Goal: Transaction & Acquisition: Purchase product/service

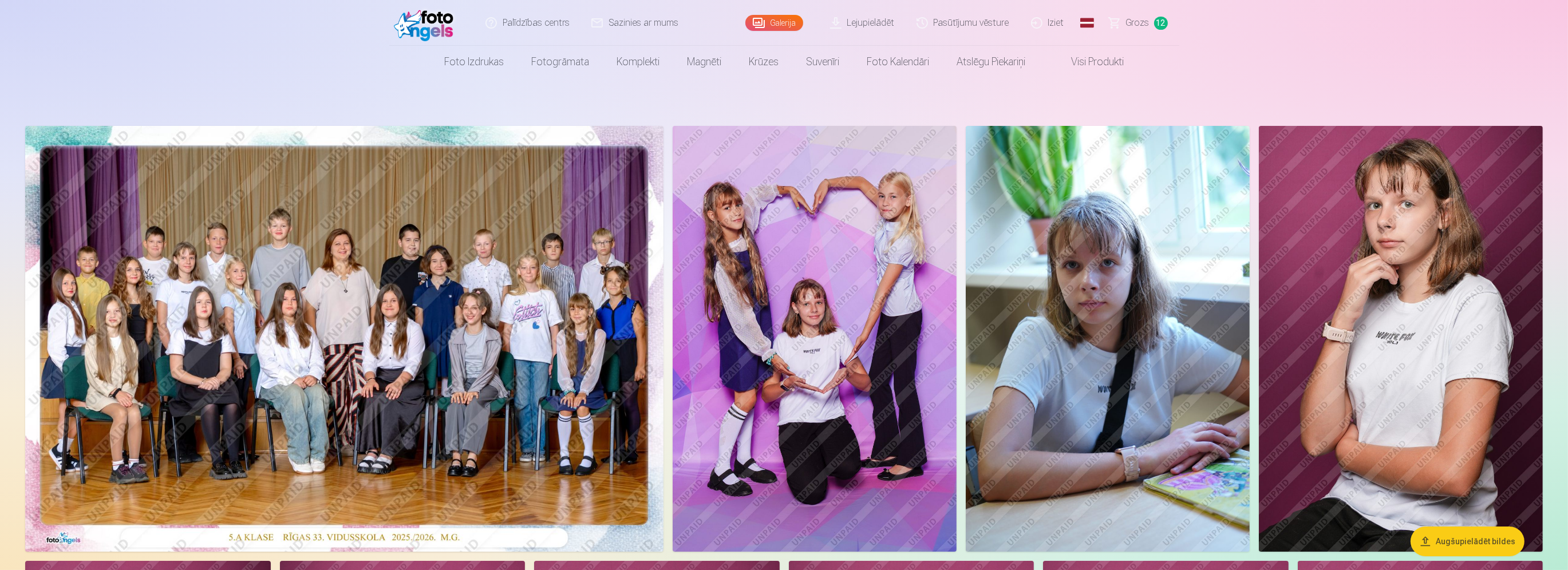
click at [1145, 24] on span "Grozs" at bounding box center [1138, 23] width 23 height 14
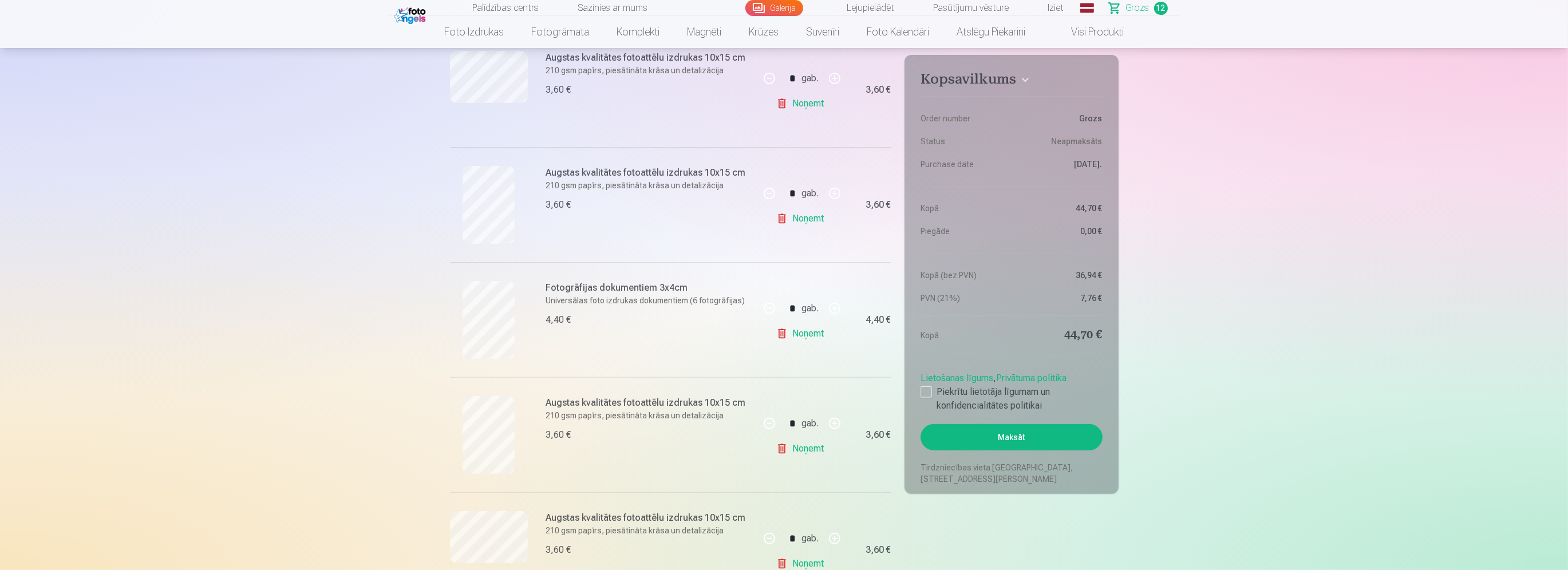
scroll to position [858, 0]
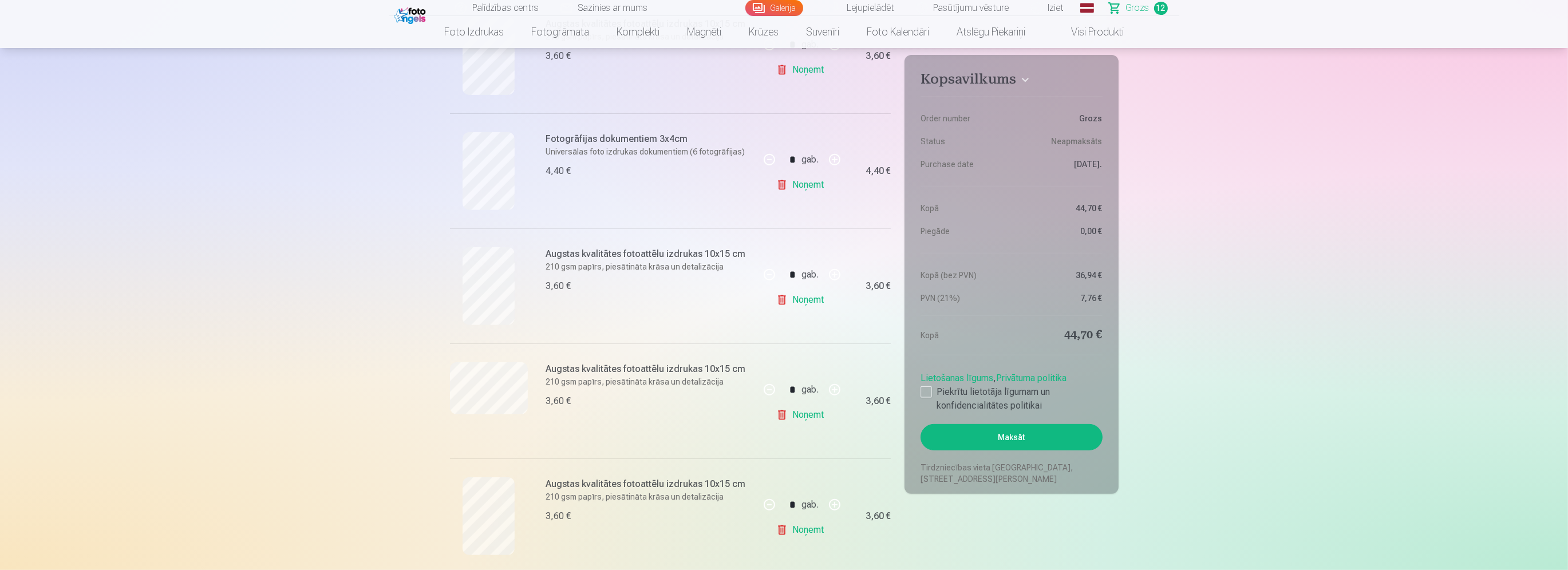
click at [769, 5] on link "Galerija" at bounding box center [774, 8] width 58 height 16
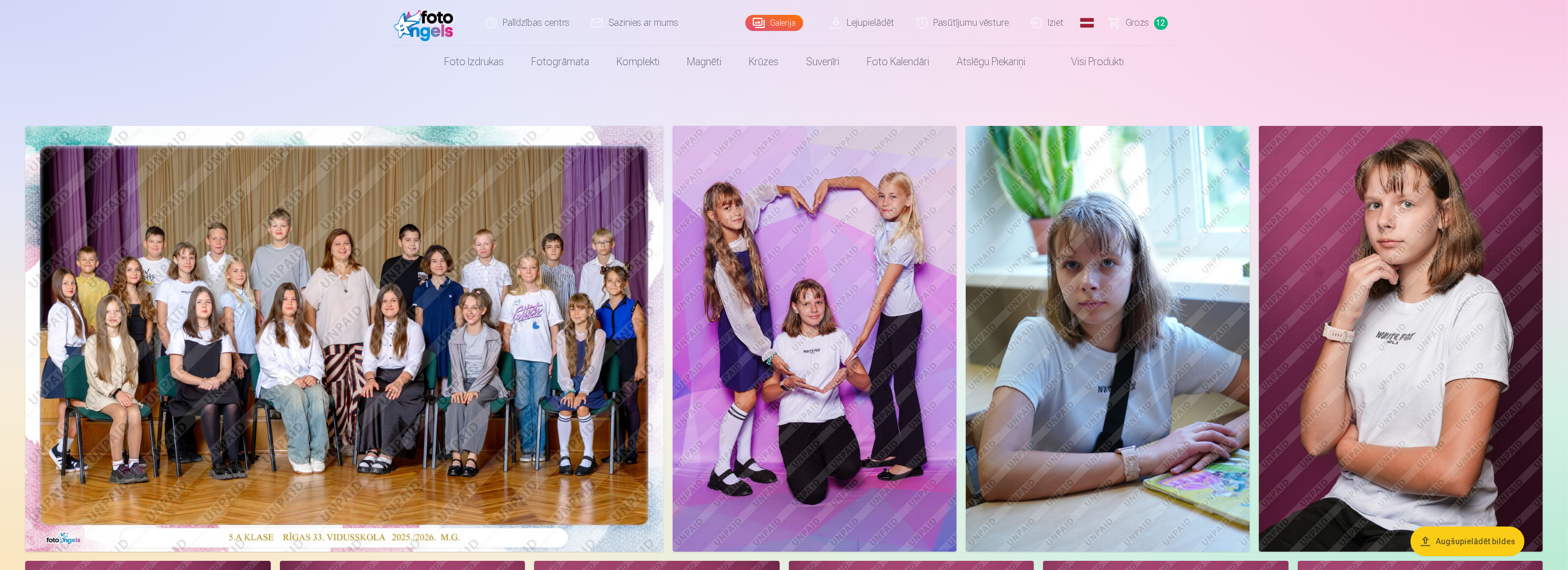
click at [1151, 26] on link "Grozs 12" at bounding box center [1139, 23] width 81 height 46
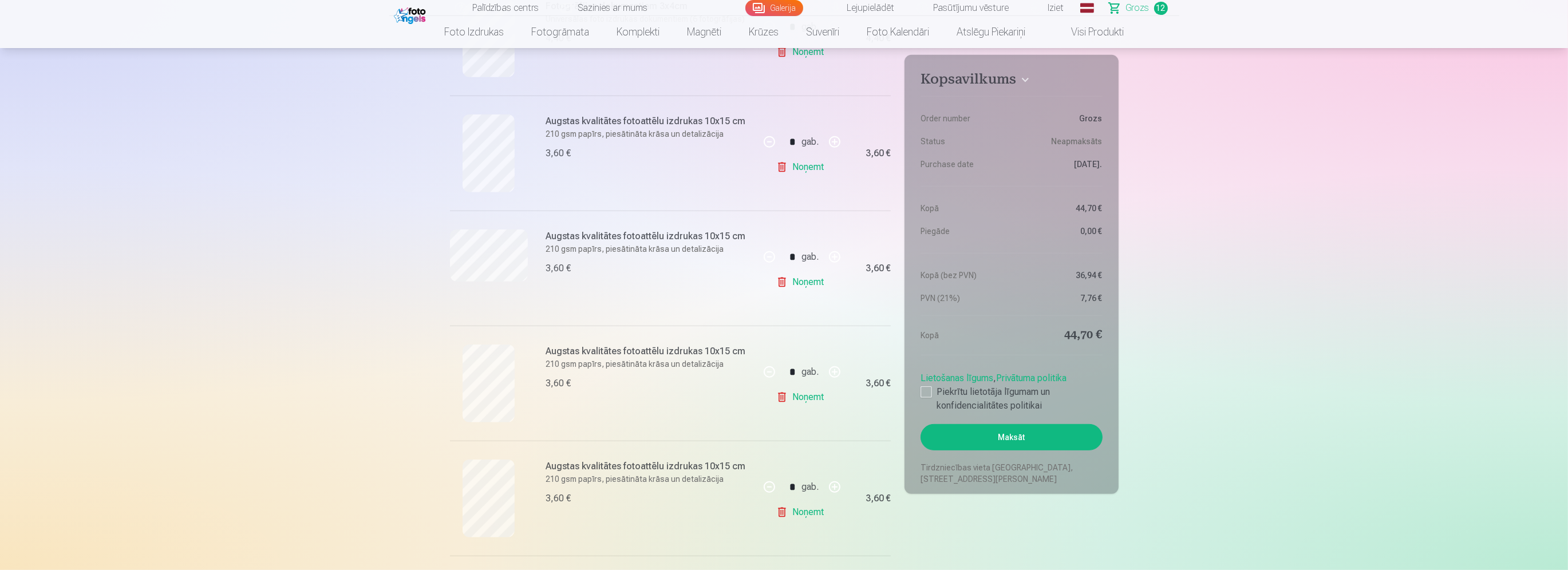
scroll to position [1088, 0]
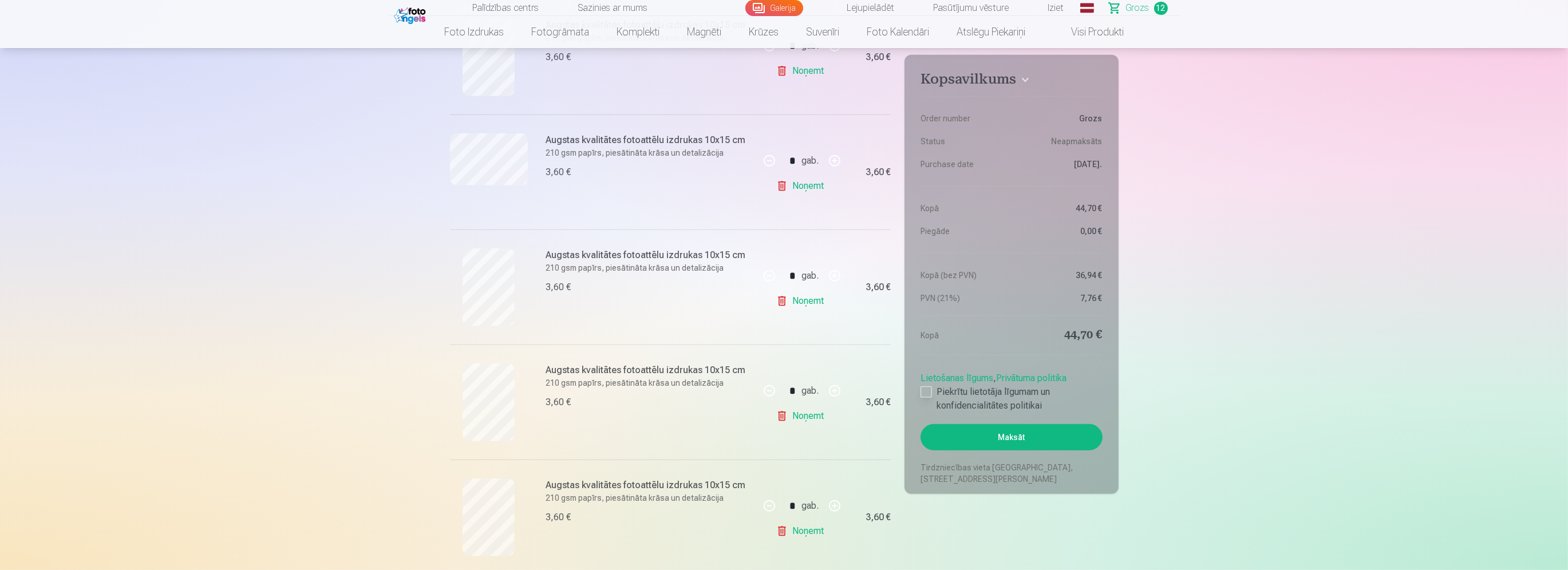
click at [931, 391] on div at bounding box center [926, 392] width 12 height 12
click at [973, 435] on button "Maksāt" at bounding box center [1012, 437] width 182 height 26
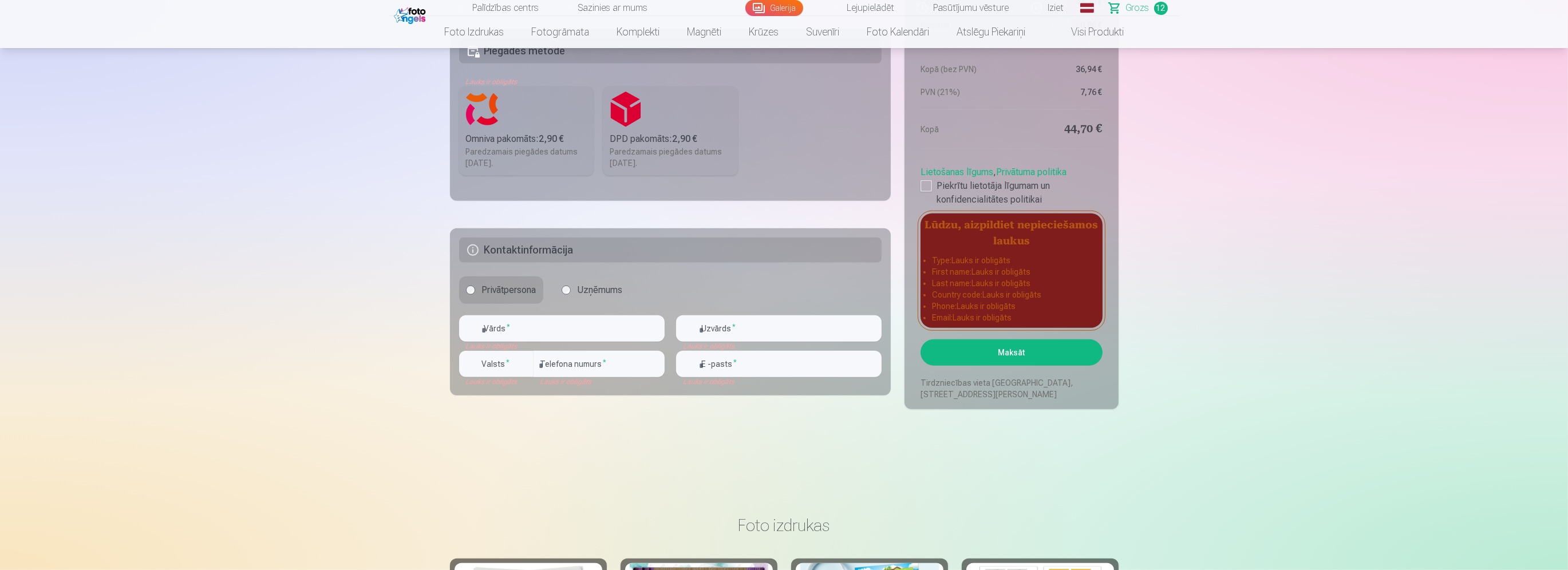
scroll to position [1488, 0]
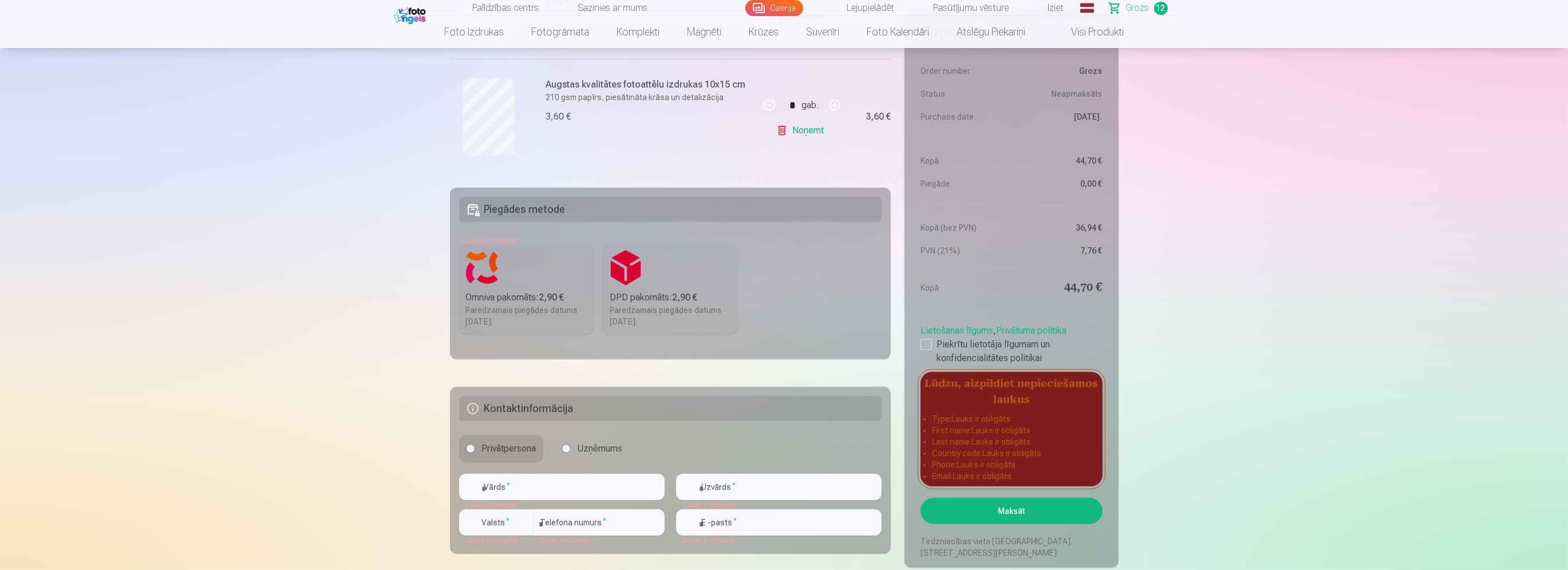
click at [510, 266] on label "Omniva pakomāts : 2,90 € Paredzamais piegādes datums [DATE]." at bounding box center [527, 290] width 135 height 89
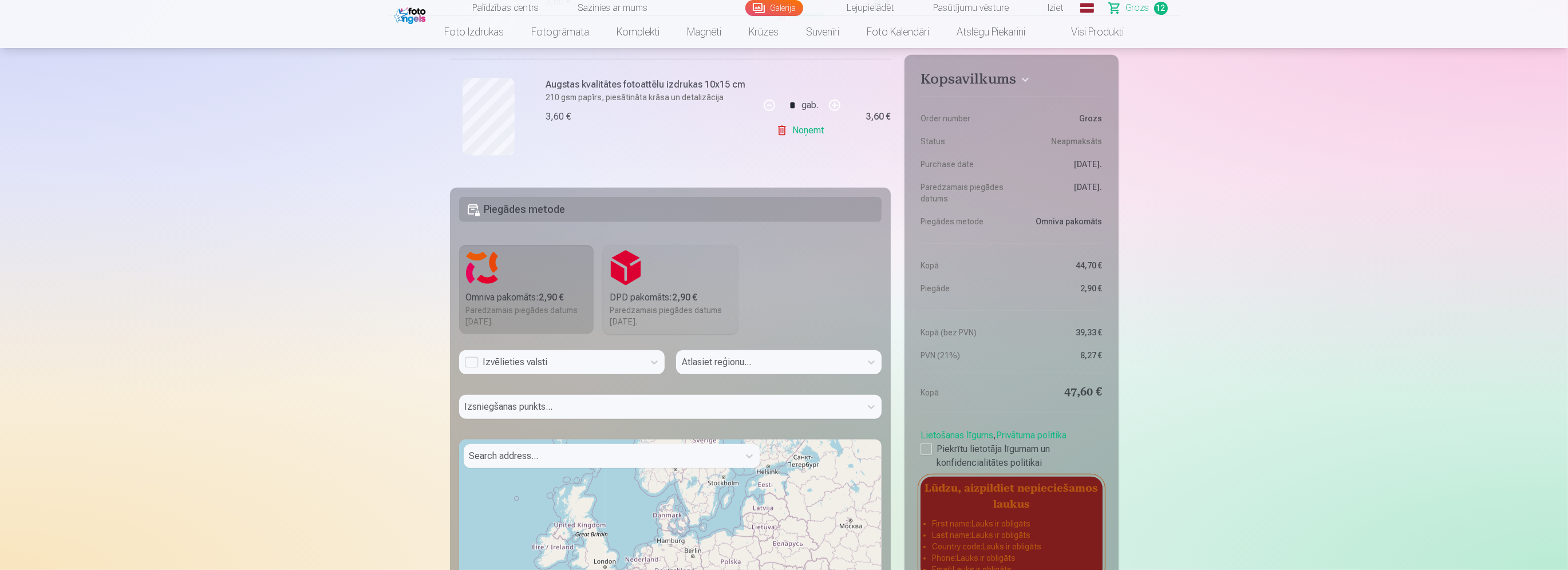
click at [568, 362] on div "Izvēlieties valsti" at bounding box center [551, 362] width 173 height 14
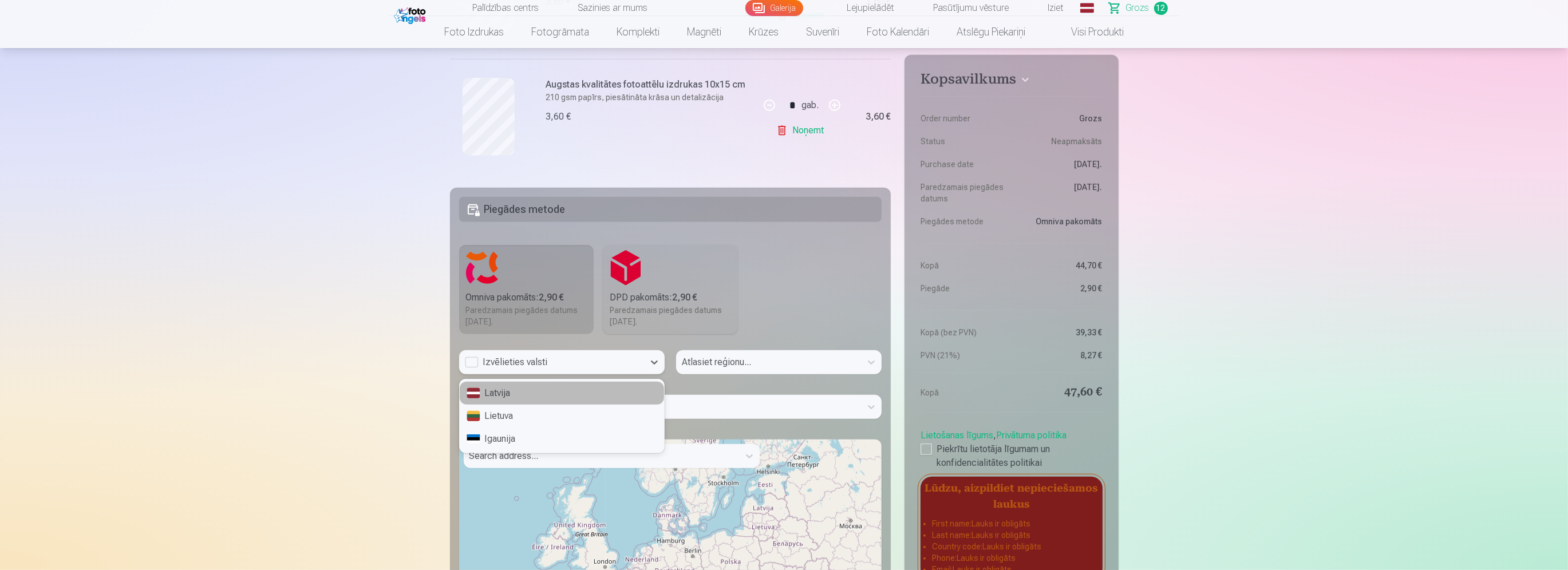
click at [561, 394] on div "Latvija" at bounding box center [562, 393] width 204 height 23
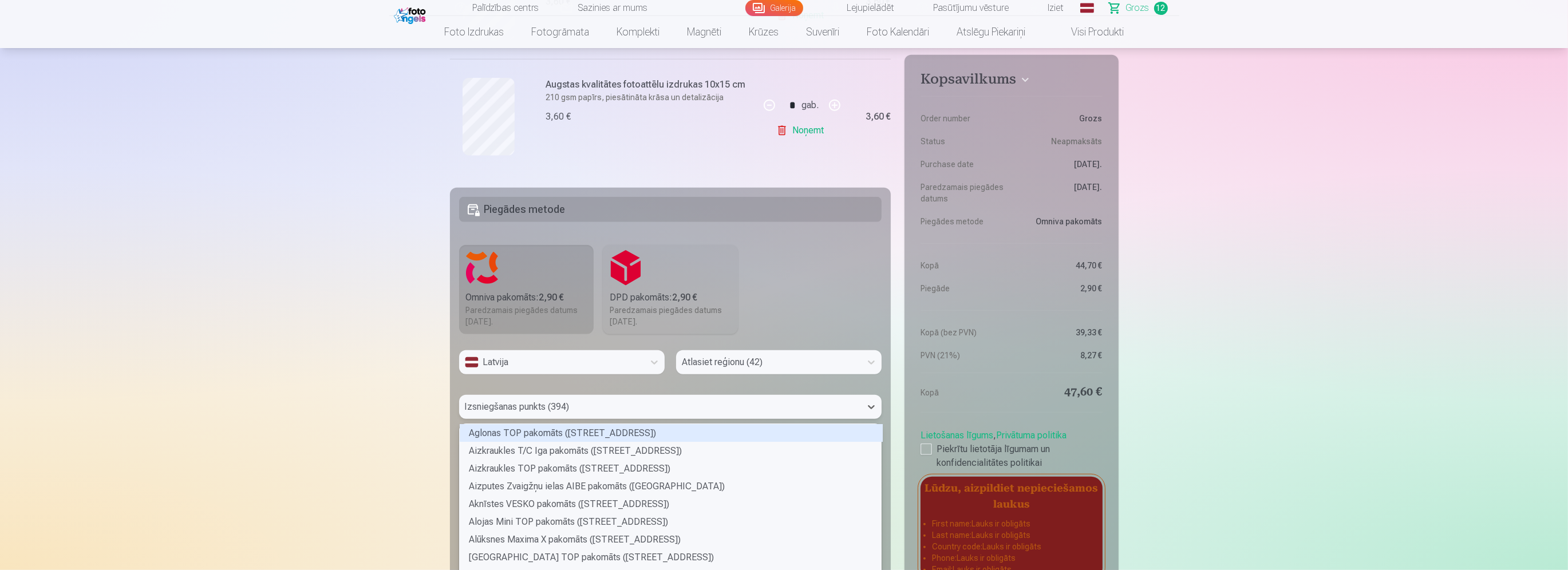
scroll to position [1517, 0]
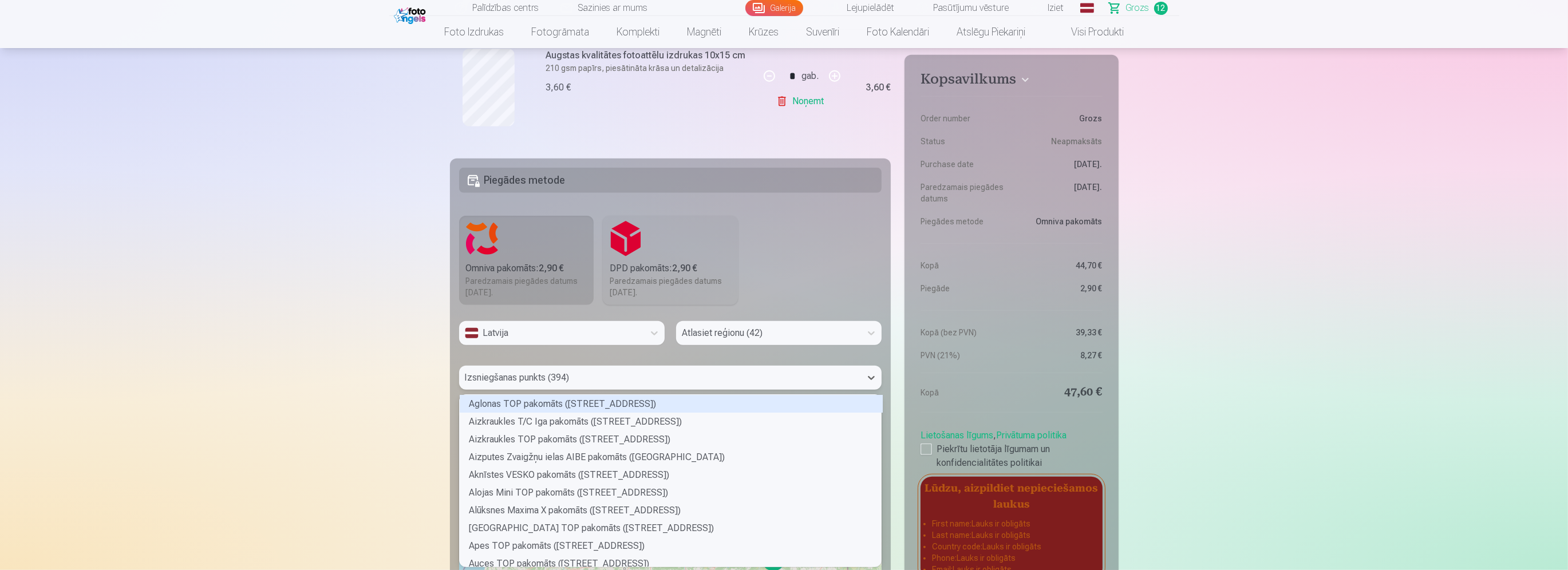
click at [575, 390] on div "394 results available. Use Up and Down to choose options, press Enter to select…" at bounding box center [671, 377] width 423 height 24
type input "***"
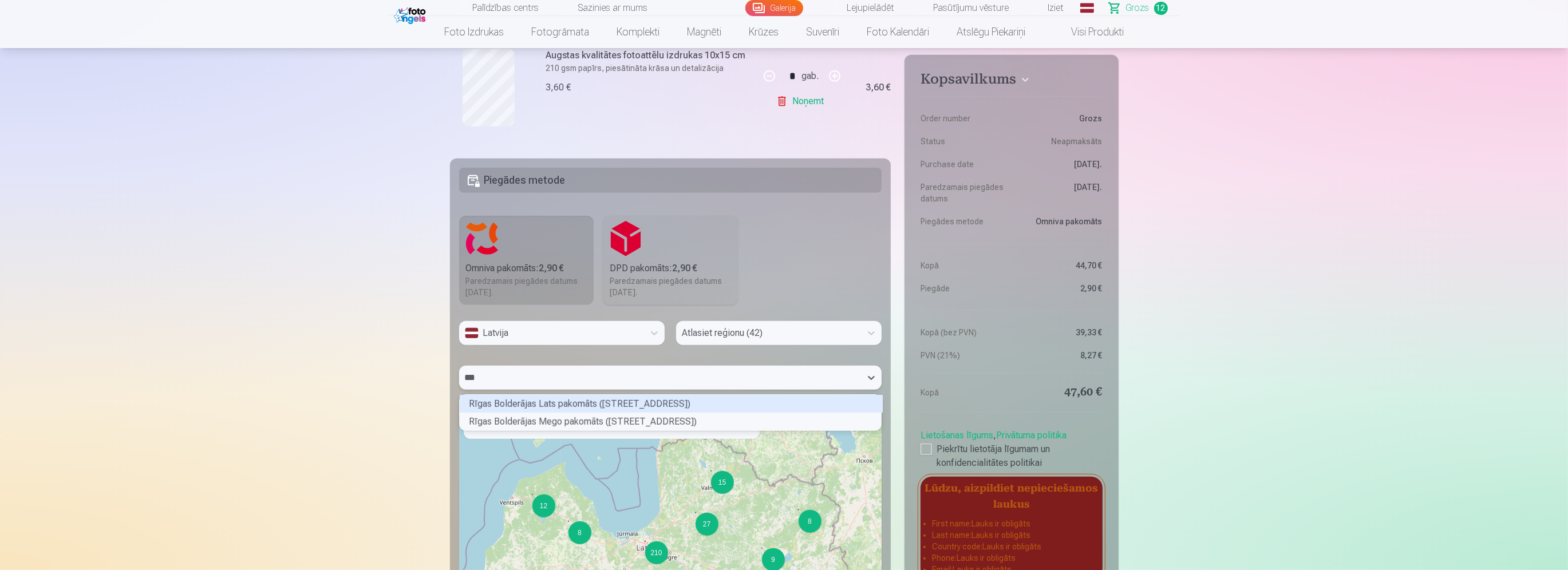
scroll to position [32, 419]
click at [573, 419] on div "Rīgas Bolderājas Mego pakomāts ([STREET_ADDRESS])" at bounding box center [671, 421] width 423 height 18
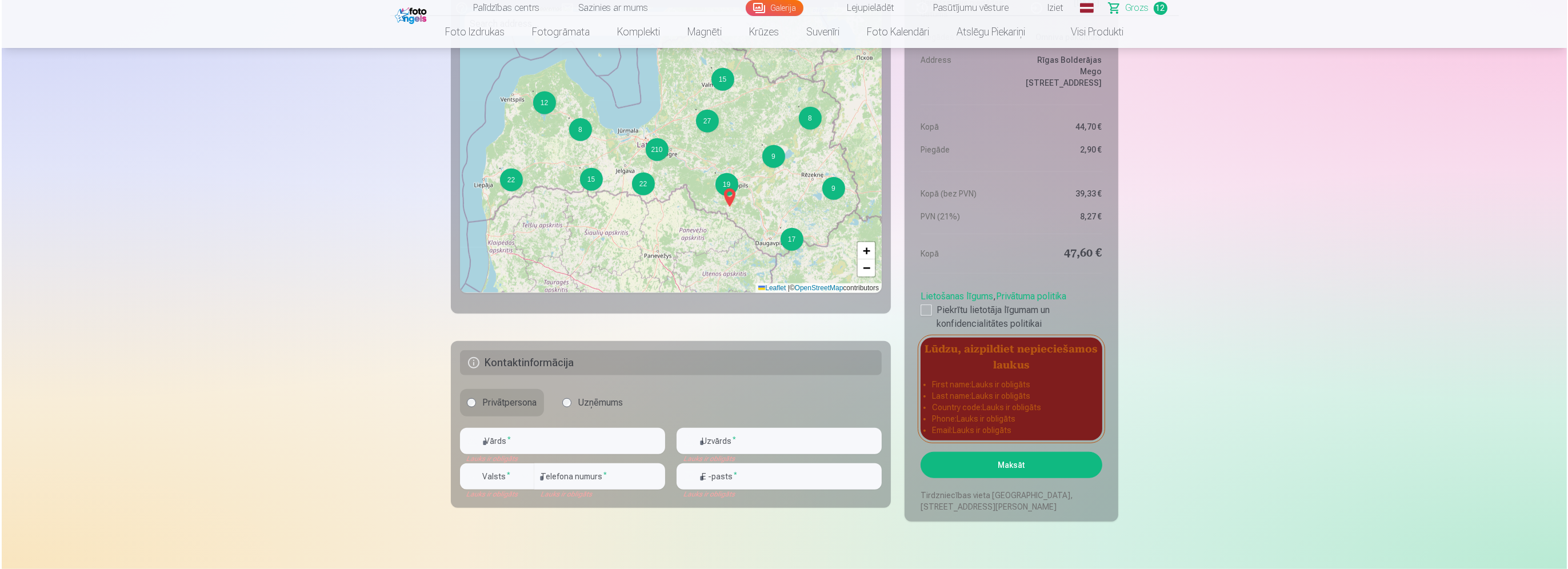
scroll to position [1972, 0]
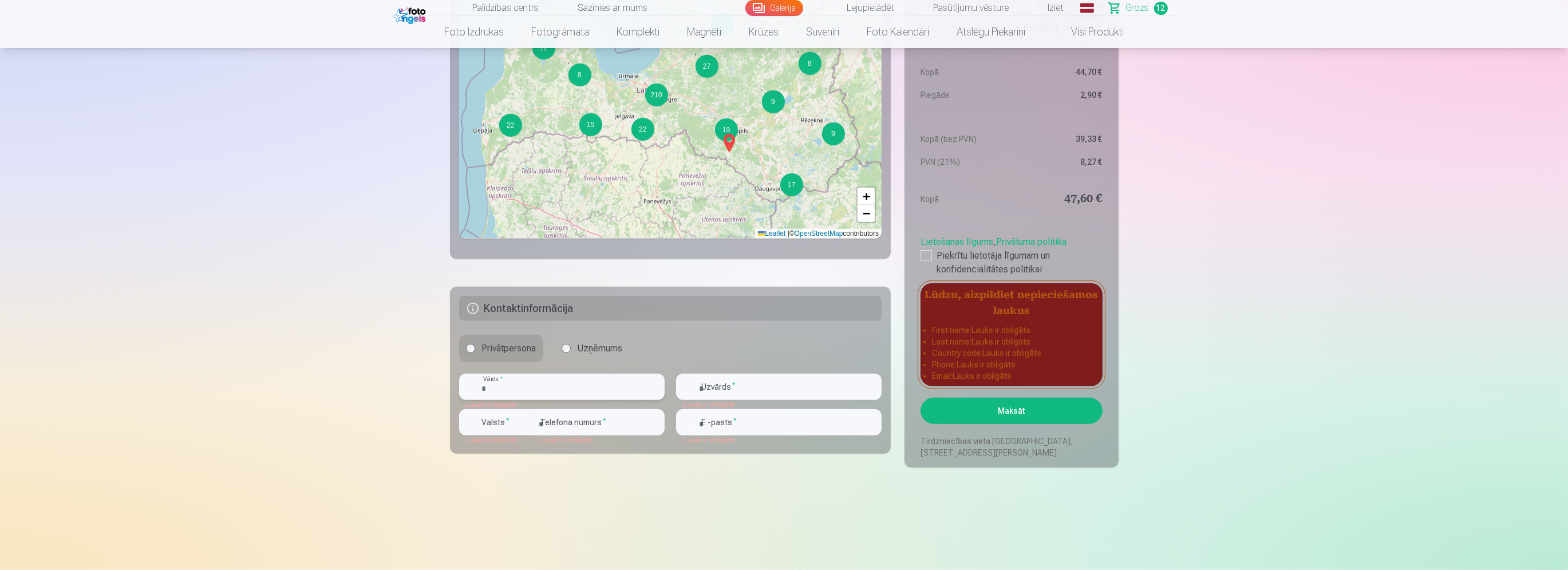
click at [555, 387] on input "text" at bounding box center [562, 387] width 206 height 26
type input "**********"
type input "********"
type input "**********"
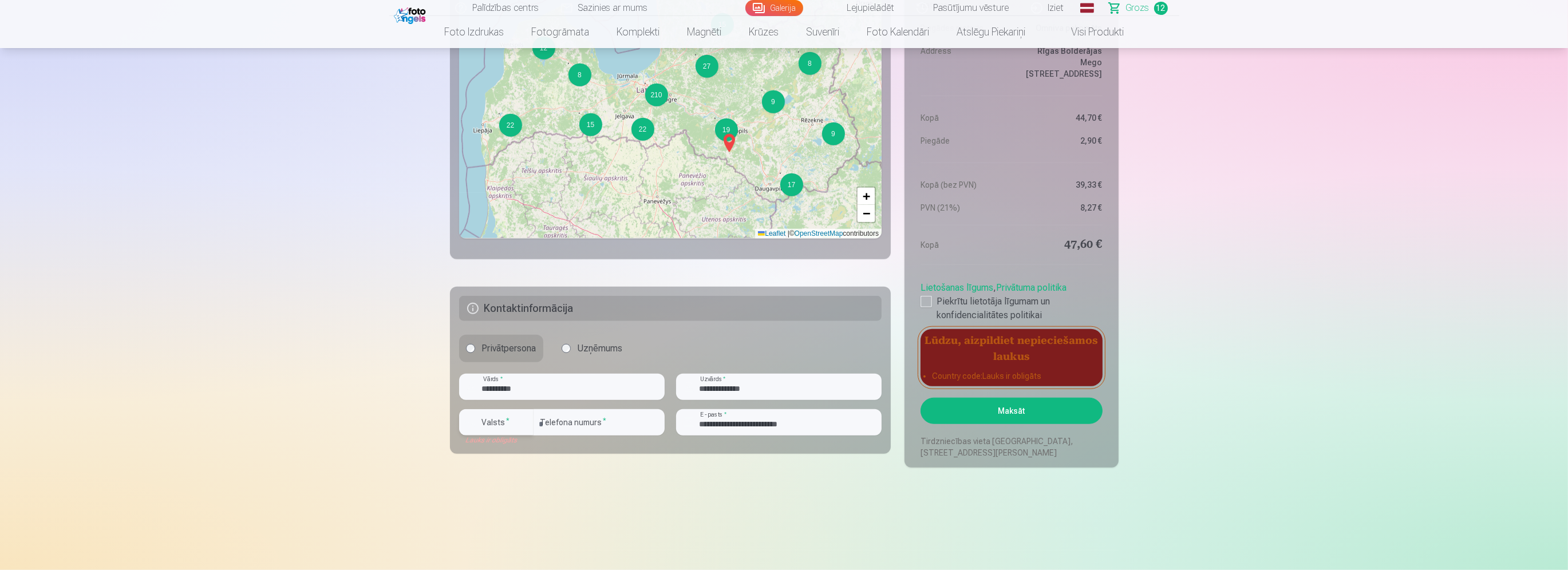
click at [507, 416] on sup "*" at bounding box center [509, 420] width 4 height 7
click at [504, 445] on div "+371" at bounding box center [503, 449] width 23 height 14
click at [1033, 421] on button "Maksāt" at bounding box center [1012, 410] width 182 height 26
